Goal: Information Seeking & Learning: Learn about a topic

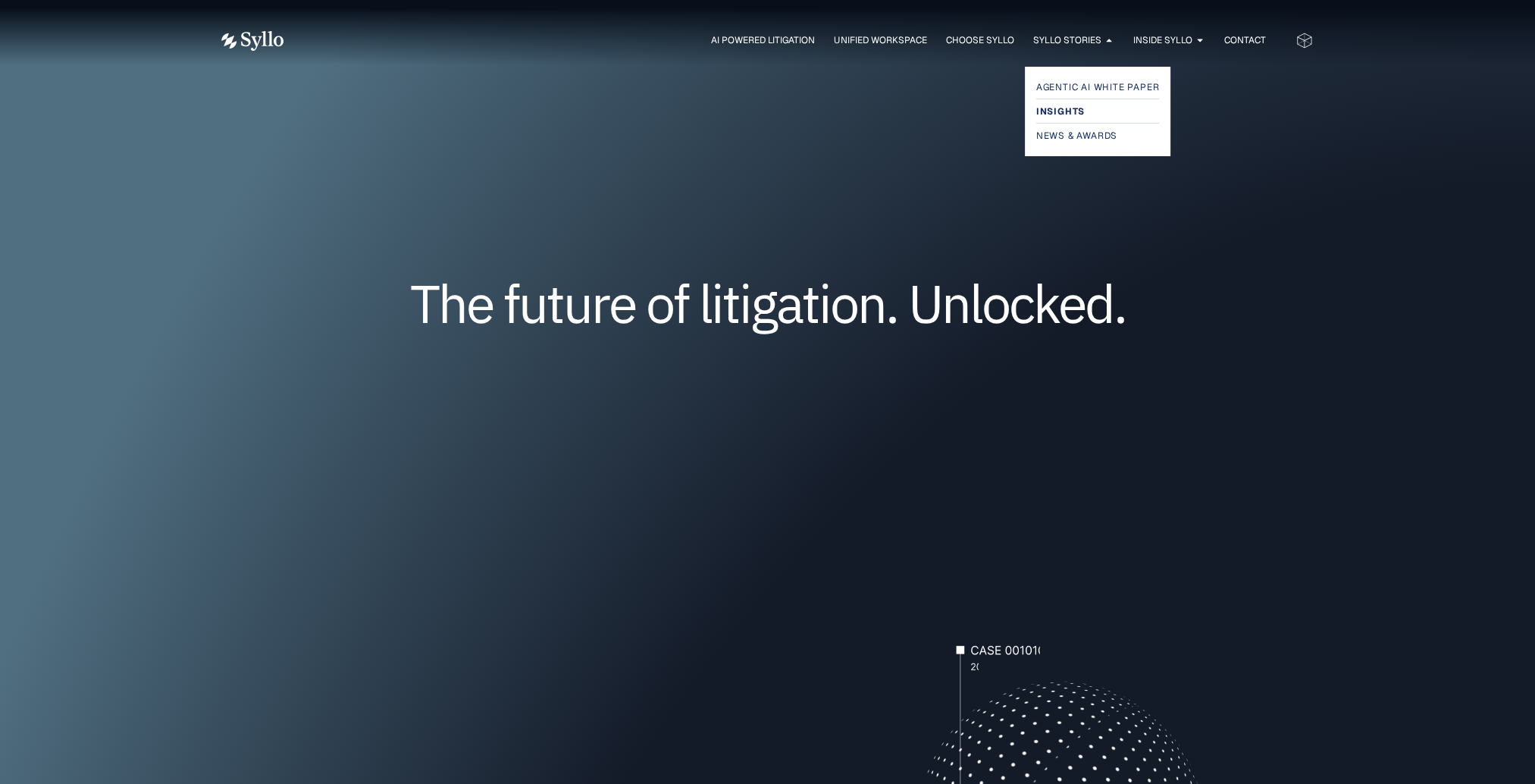
click at [1076, 114] on span "Insights" at bounding box center [1060, 111] width 48 height 18
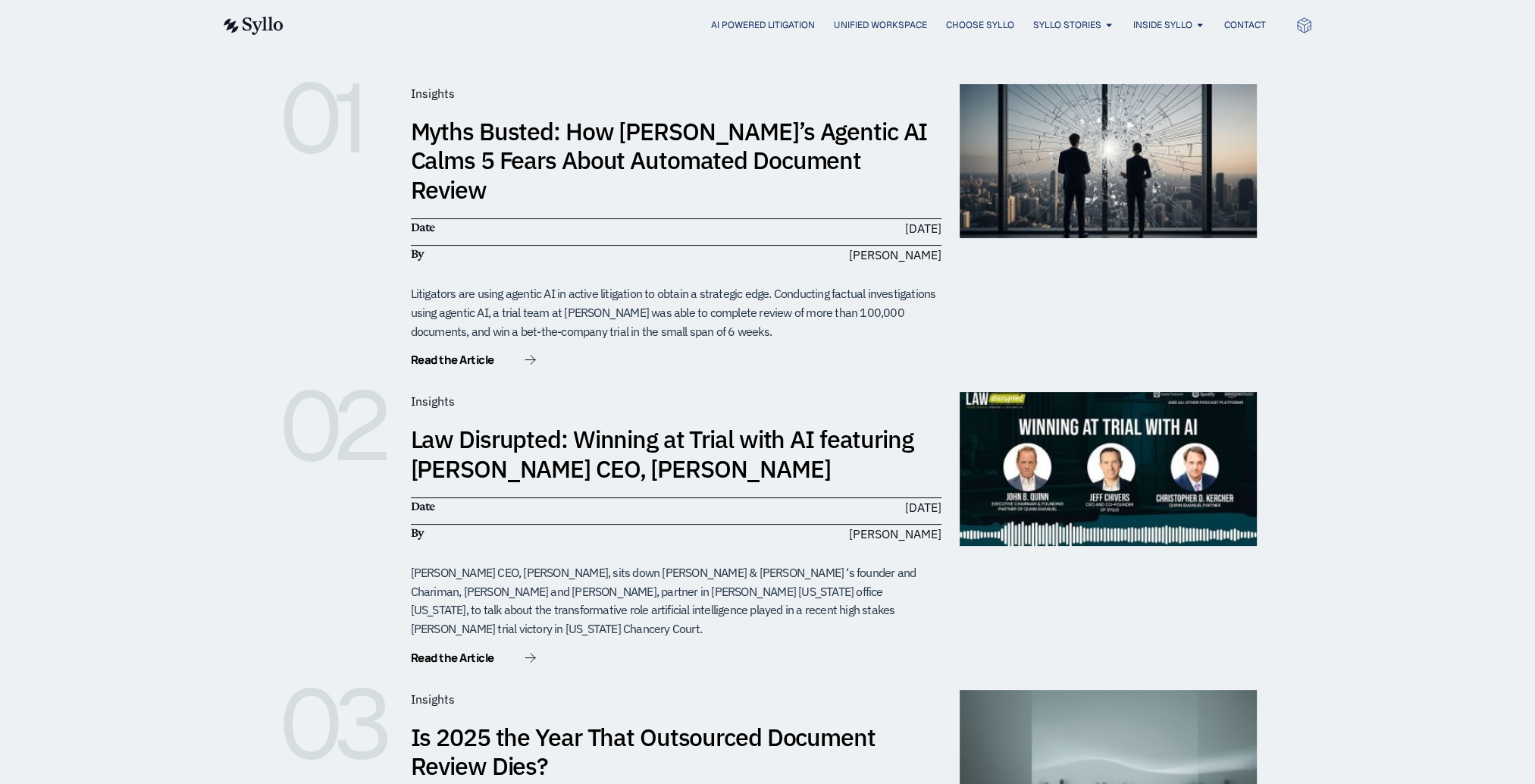
scroll to position [341, 0]
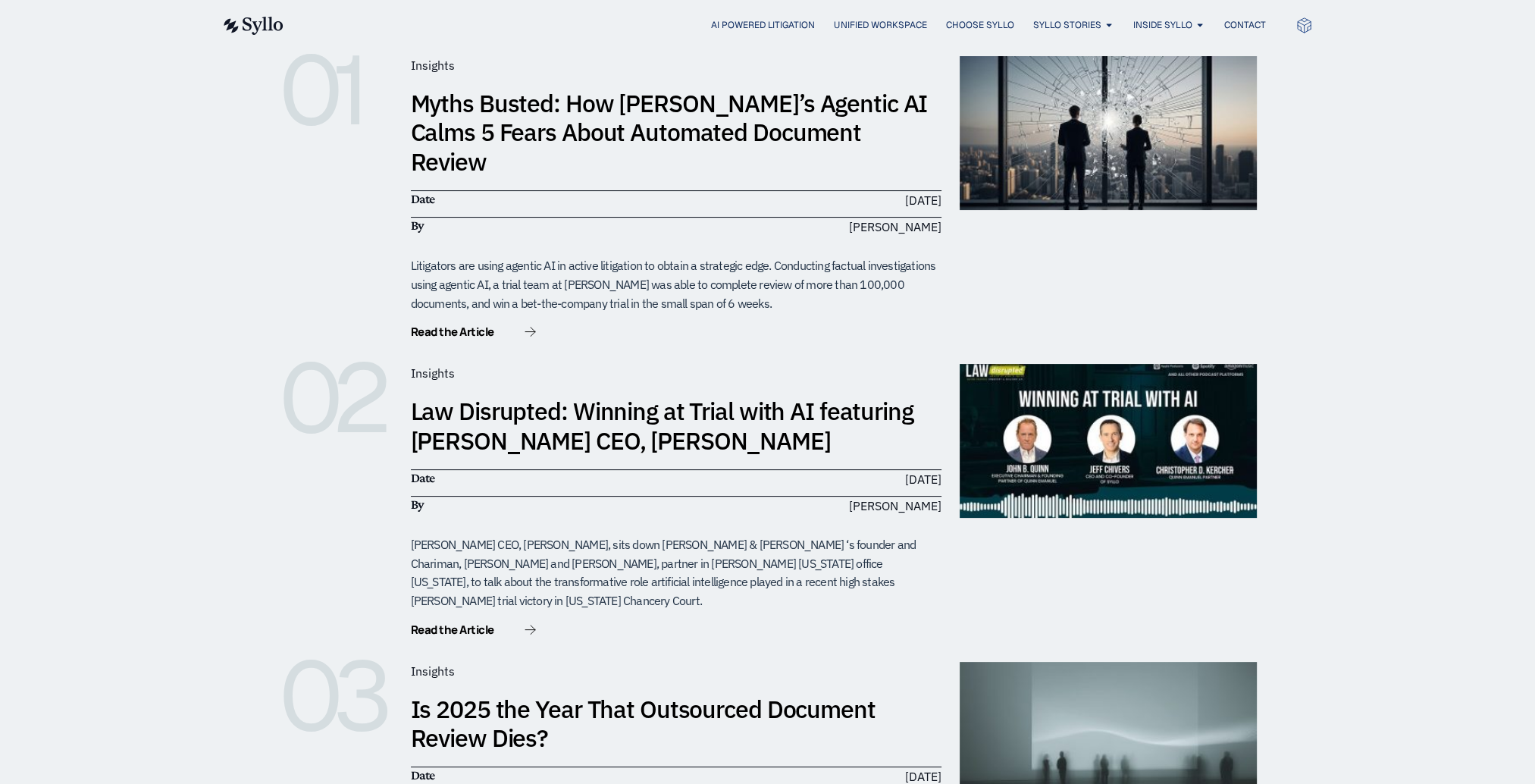
click at [1088, 401] on img at bounding box center [1108, 440] width 297 height 154
click at [479, 624] on span "Read the Article" at bounding box center [452, 629] width 84 height 12
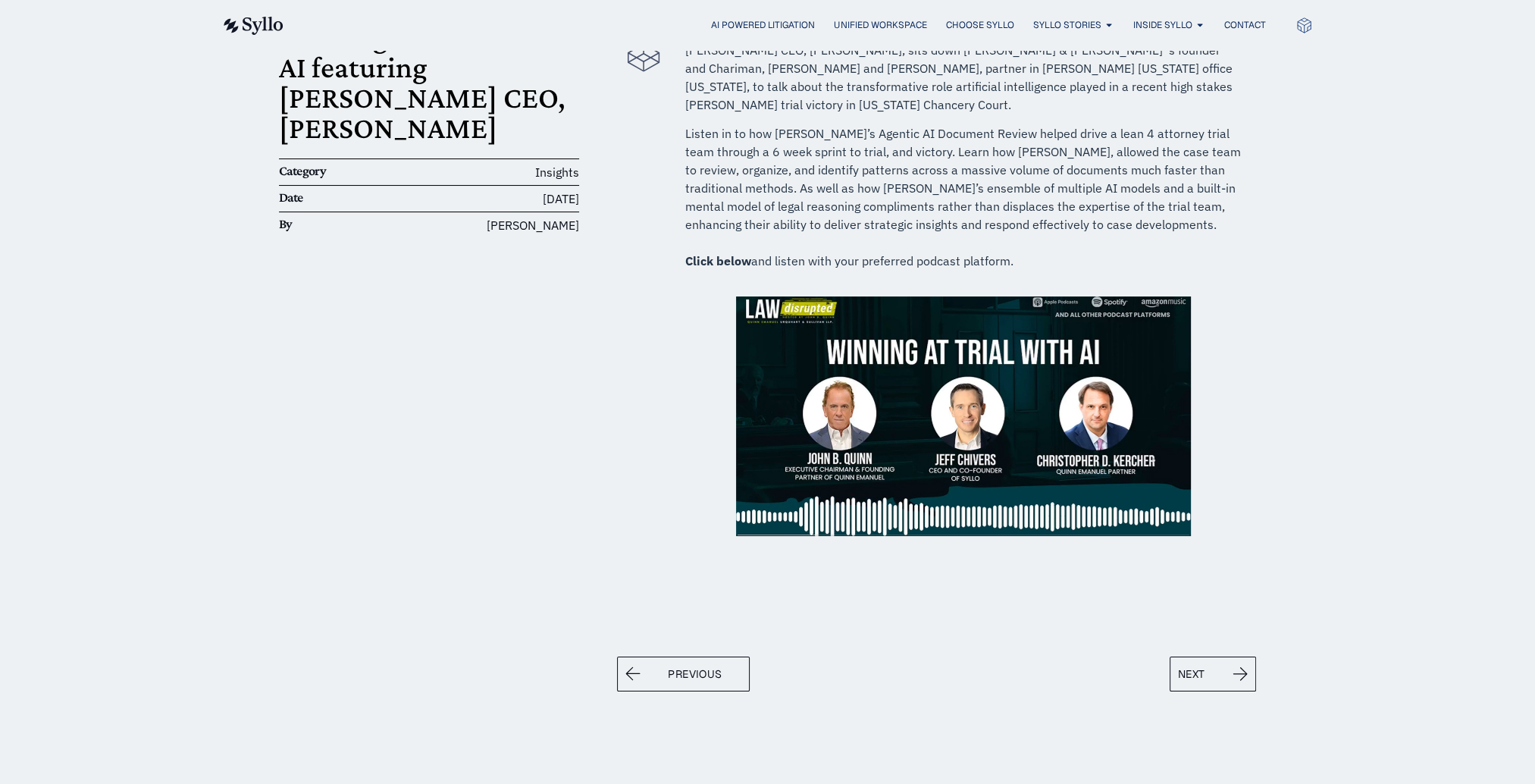
scroll to position [201, 0]
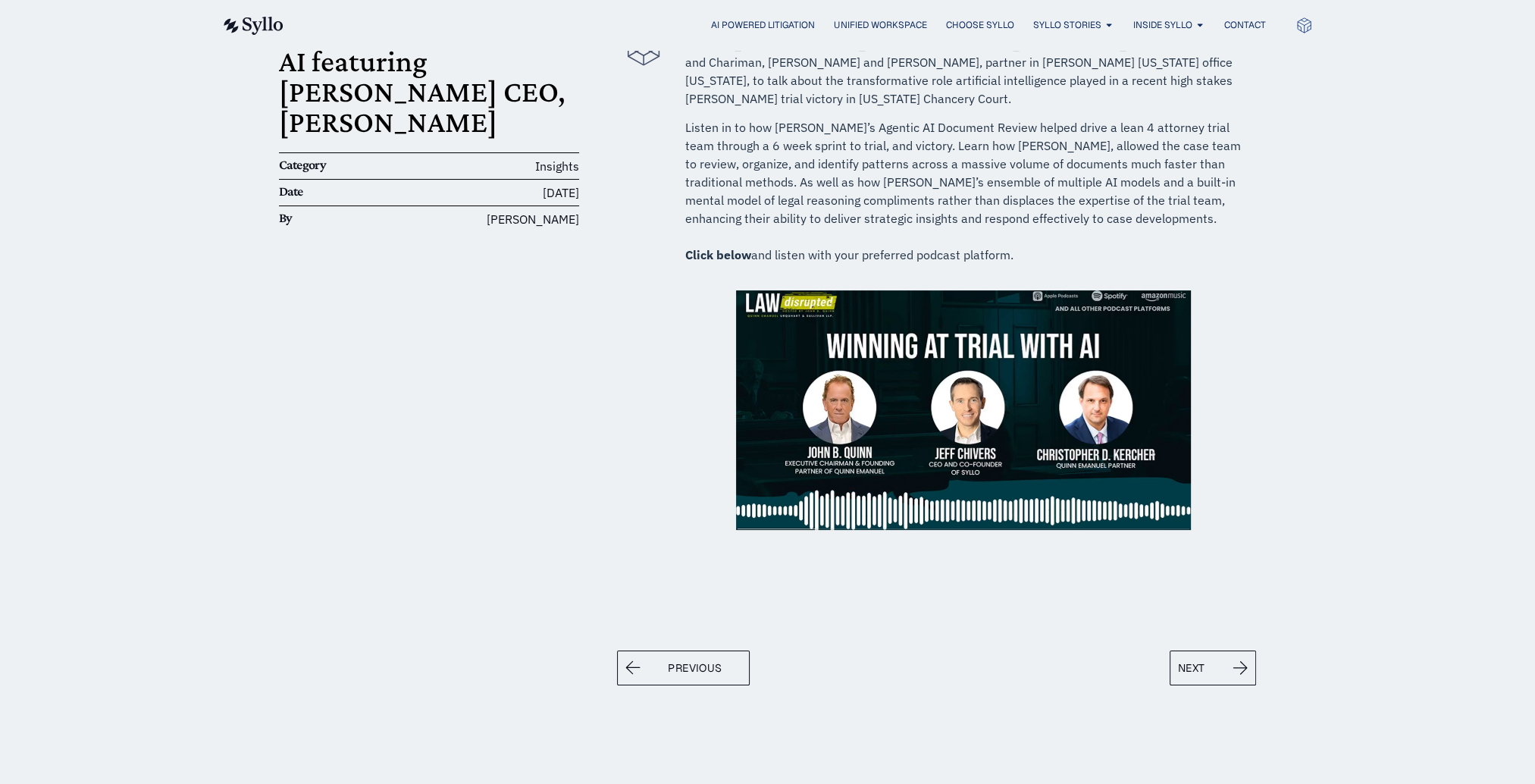
click at [936, 360] on img at bounding box center [963, 410] width 455 height 239
